Goal: Task Accomplishment & Management: Manage account settings

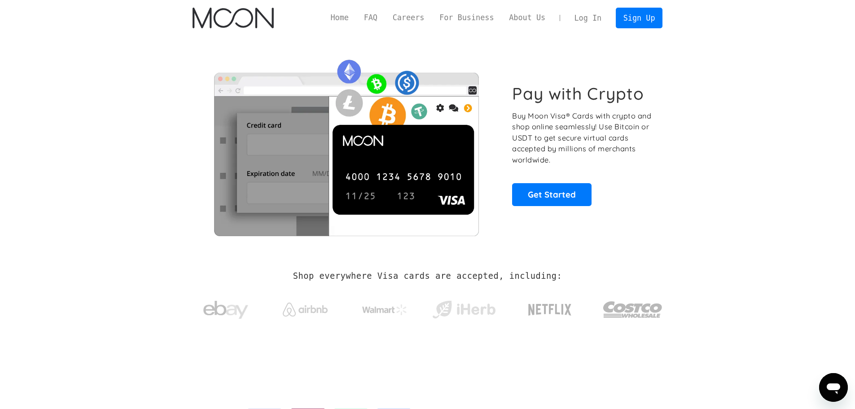
click at [596, 18] on link "Log In" at bounding box center [588, 18] width 42 height 20
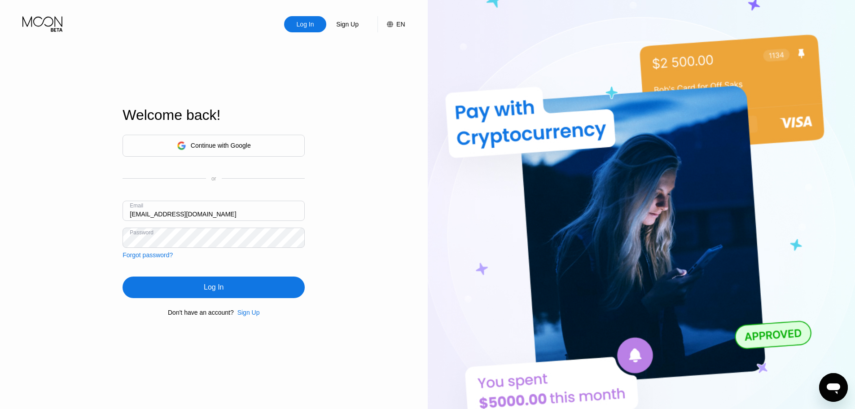
click at [341, 187] on div "Log In Sign Up EN Language English Save Welcome back! Continue with Google or E…" at bounding box center [214, 225] width 428 height 450
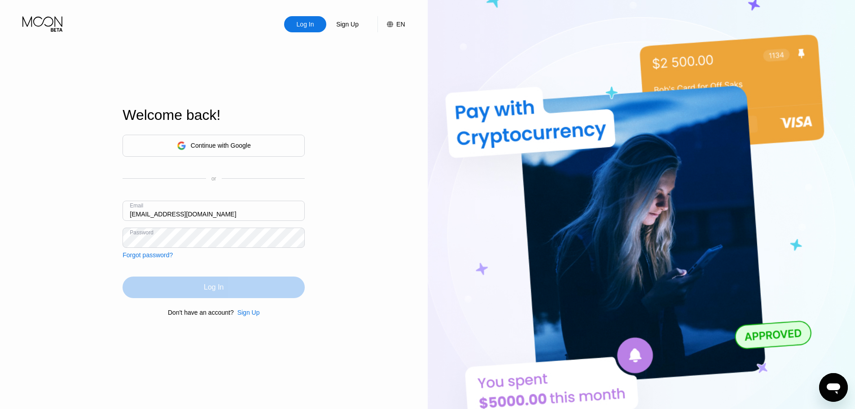
click at [285, 290] on div "Log In" at bounding box center [214, 288] width 182 height 22
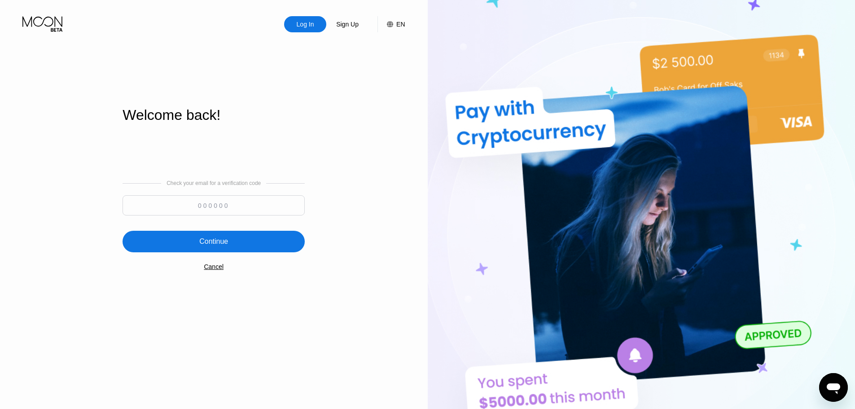
click at [238, 208] on input at bounding box center [214, 205] width 182 height 20
click at [405, 111] on div "Log In Sign Up EN Language English Save Welcome back! Check your email for a ve…" at bounding box center [214, 225] width 428 height 450
click at [248, 204] on input at bounding box center [214, 205] width 182 height 20
click at [264, 204] on input at bounding box center [214, 205] width 182 height 20
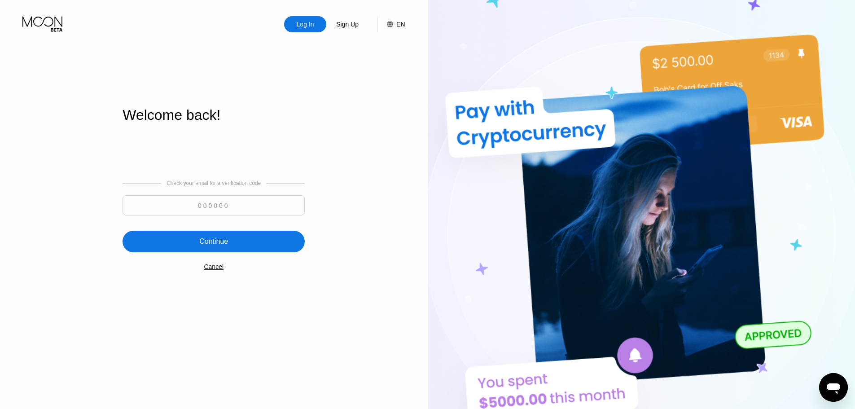
click at [264, 204] on input at bounding box center [214, 205] width 182 height 20
click at [345, 186] on div "Log In Sign Up EN Language English Save Welcome back! Check your email for a ve…" at bounding box center [214, 225] width 428 height 450
click at [246, 210] on input at bounding box center [214, 205] width 182 height 20
